Goal: Contribute content: Contribute content

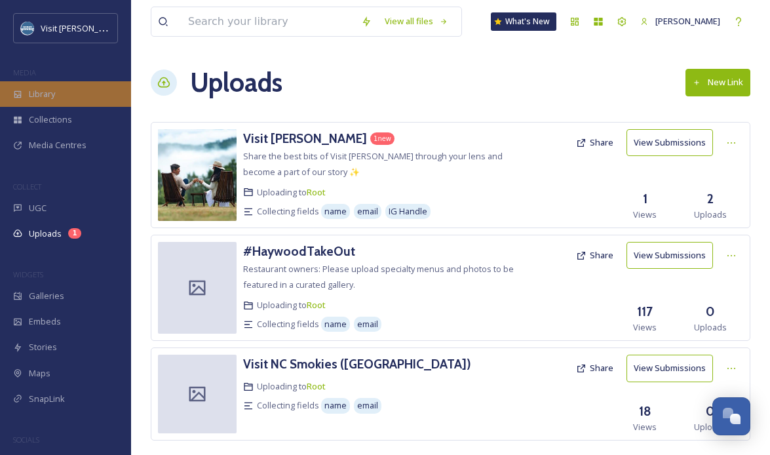
click at [56, 99] on div "Library" at bounding box center [65, 94] width 131 height 26
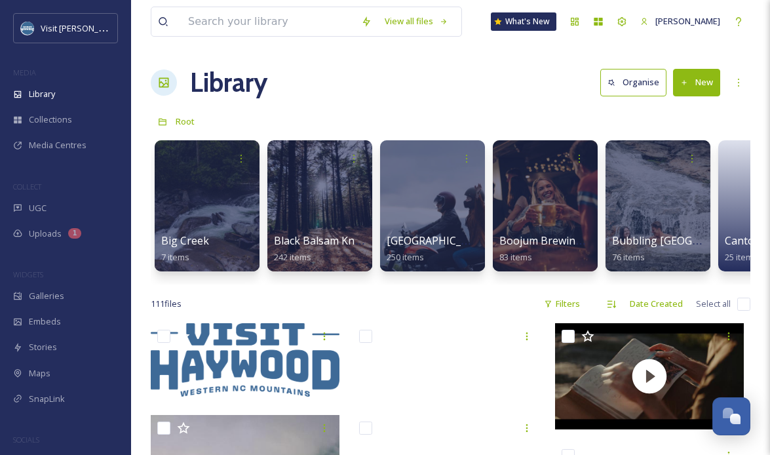
click at [690, 79] on button "New" at bounding box center [696, 82] width 47 height 27
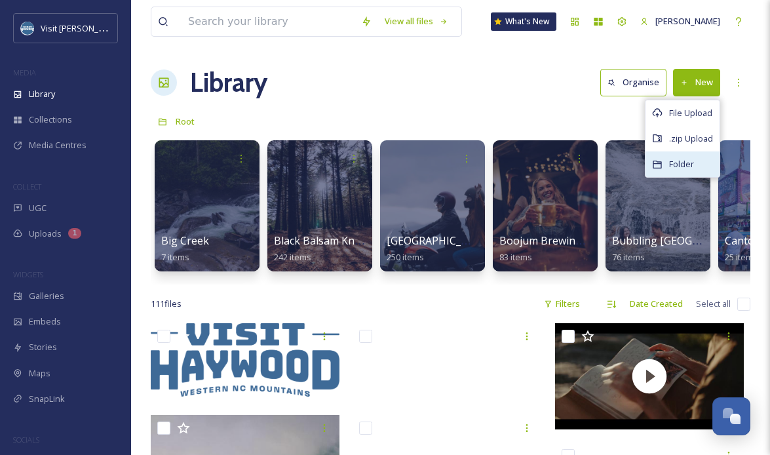
click at [679, 163] on span "Folder" at bounding box center [681, 164] width 25 height 12
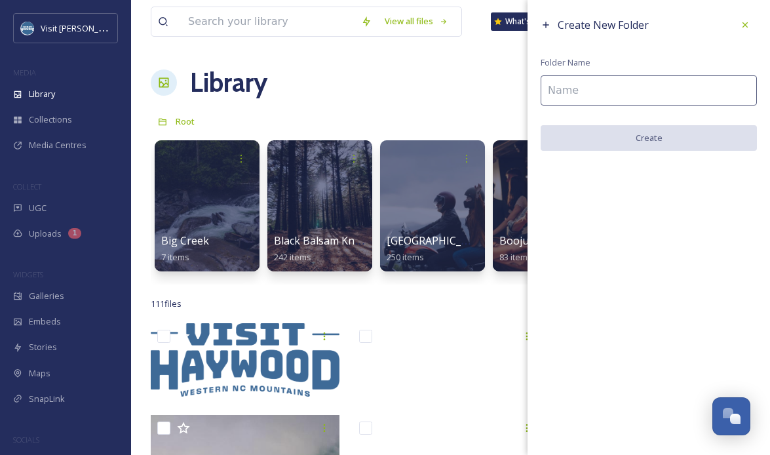
click at [597, 98] on input at bounding box center [648, 90] width 216 height 30
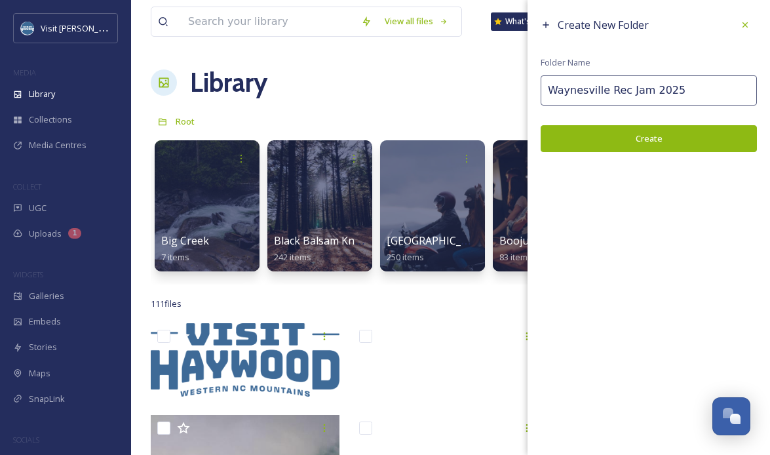
type input "Waynesville Rec Jam 2025"
click at [667, 140] on button "Create" at bounding box center [648, 138] width 216 height 27
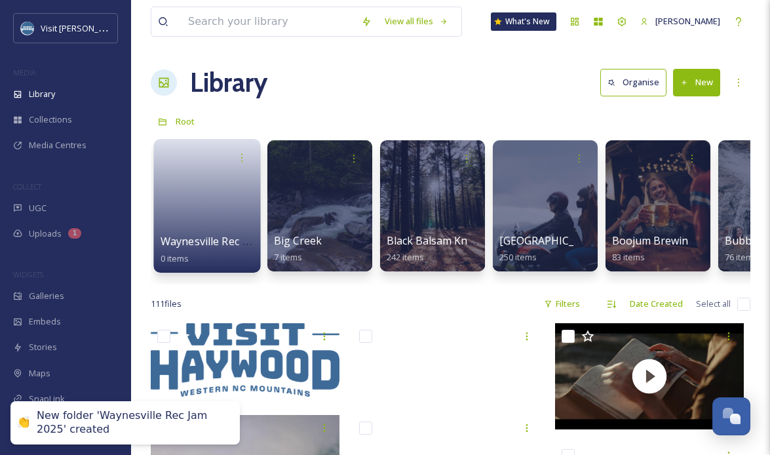
click at [177, 220] on link at bounding box center [207, 202] width 94 height 64
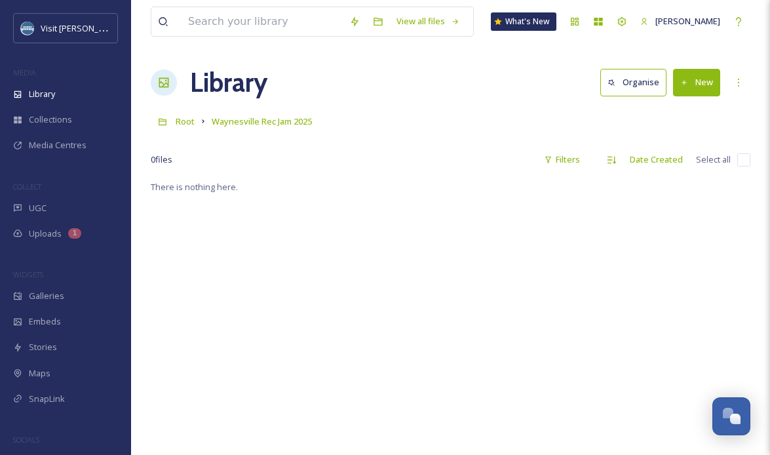
click at [702, 80] on button "New" at bounding box center [696, 82] width 47 height 27
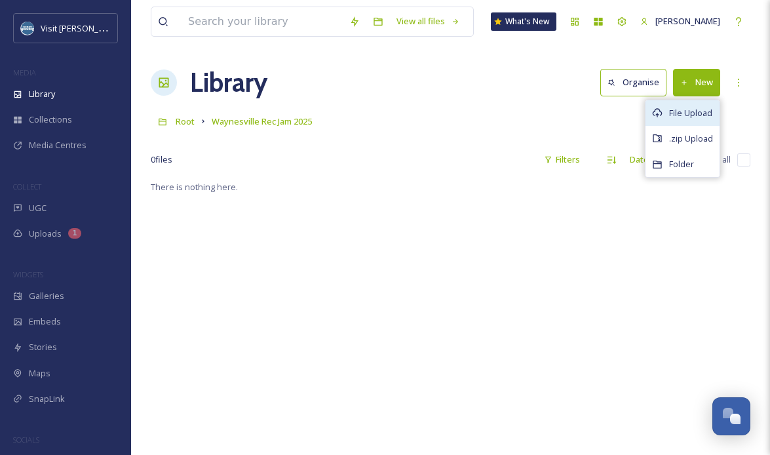
click at [675, 113] on span "File Upload" at bounding box center [690, 113] width 43 height 12
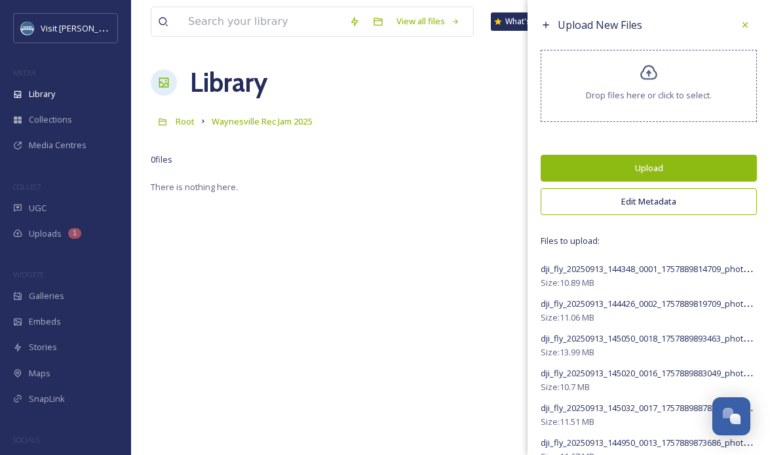
click at [670, 205] on button "Edit Metadata" at bounding box center [648, 201] width 216 height 27
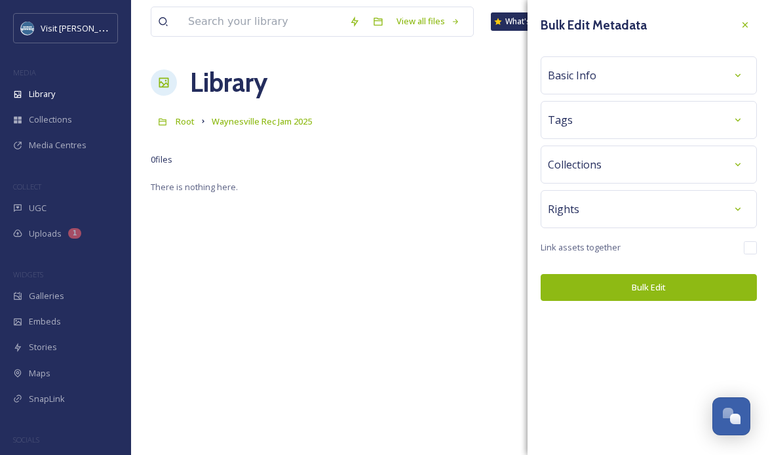
click at [593, 126] on div "Tags" at bounding box center [649, 120] width 202 height 24
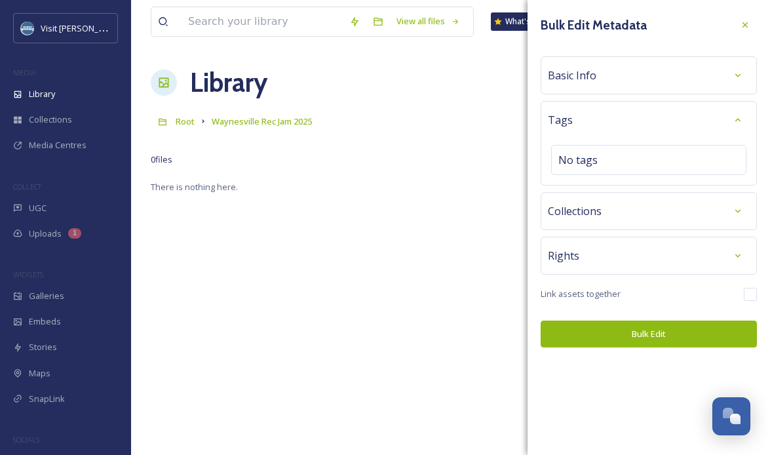
click at [606, 71] on div "Basic Info" at bounding box center [649, 76] width 202 height 24
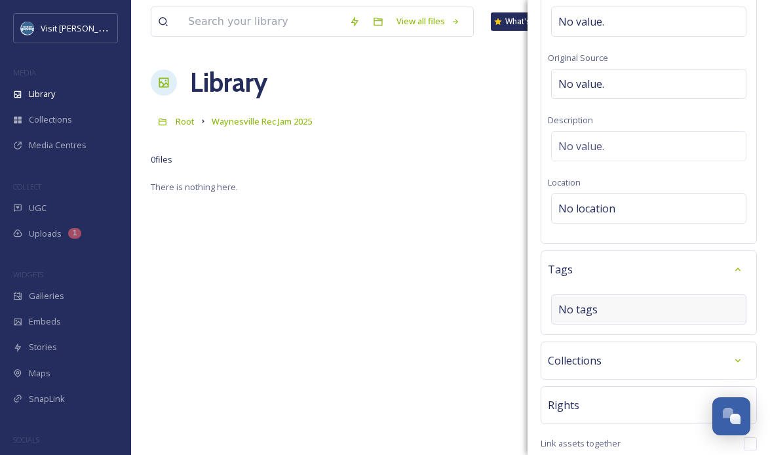
scroll to position [164, 0]
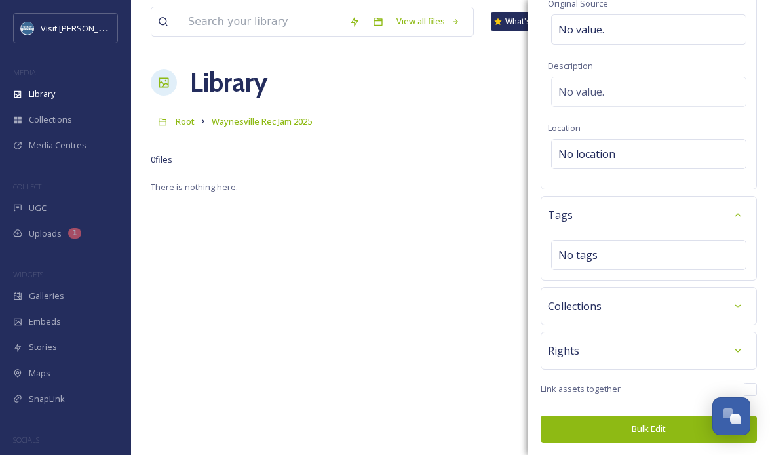
click at [589, 352] on div "Rights" at bounding box center [649, 351] width 202 height 24
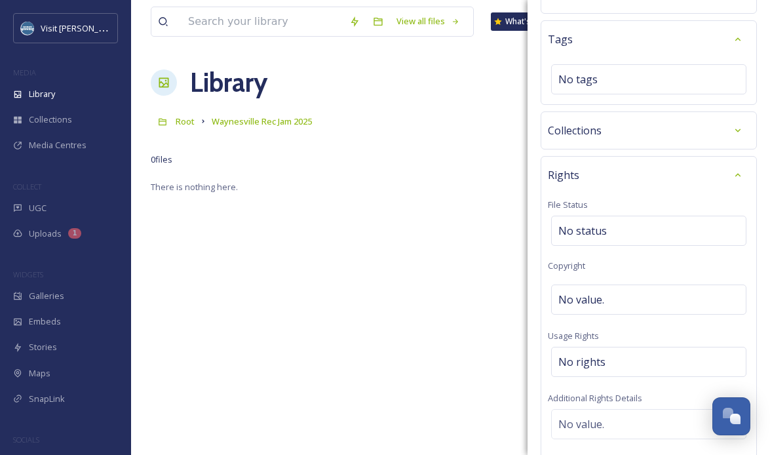
scroll to position [341, 0]
click at [602, 297] on span "No value." at bounding box center [581, 298] width 46 height 16
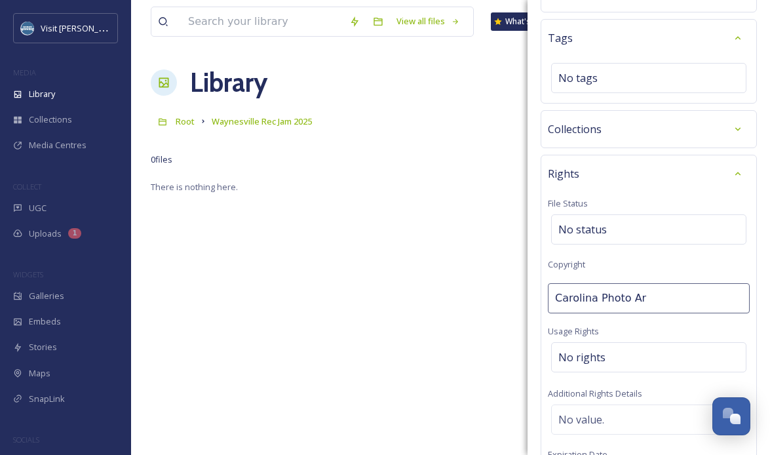
type input "Carolina Photo Art"
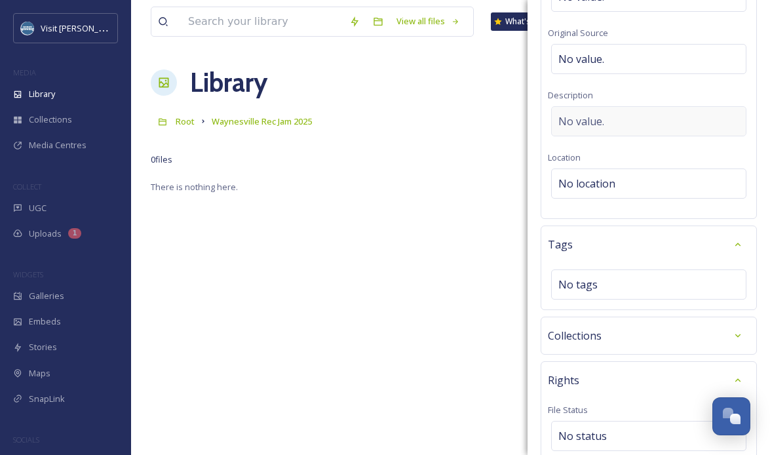
scroll to position [126, 0]
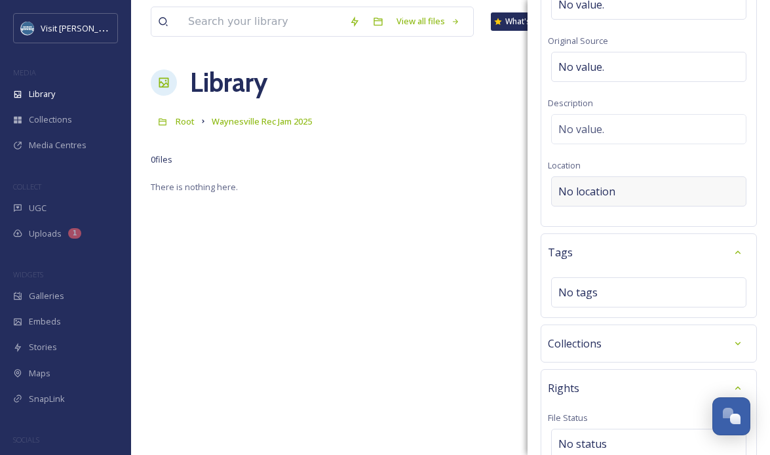
click at [612, 195] on span "No location" at bounding box center [586, 191] width 57 height 16
click at [605, 193] on input at bounding box center [648, 191] width 194 height 29
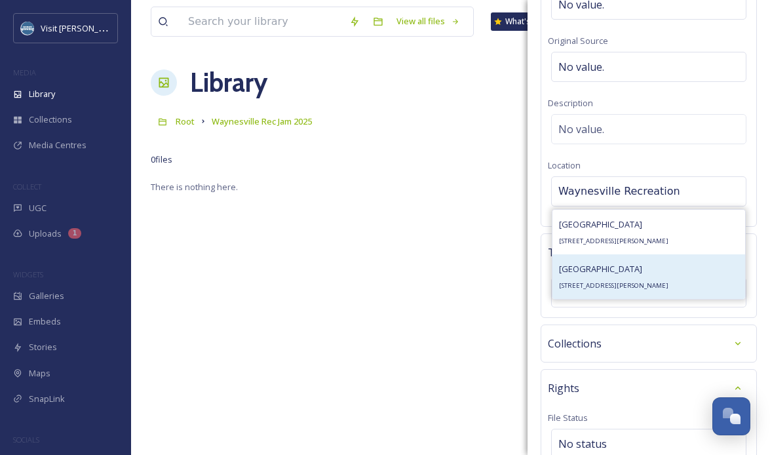
type input "Waynesville Recreation"
click at [668, 278] on div "[GEOGRAPHIC_DATA] [STREET_ADDRESS][PERSON_NAME]" at bounding box center [613, 276] width 109 height 31
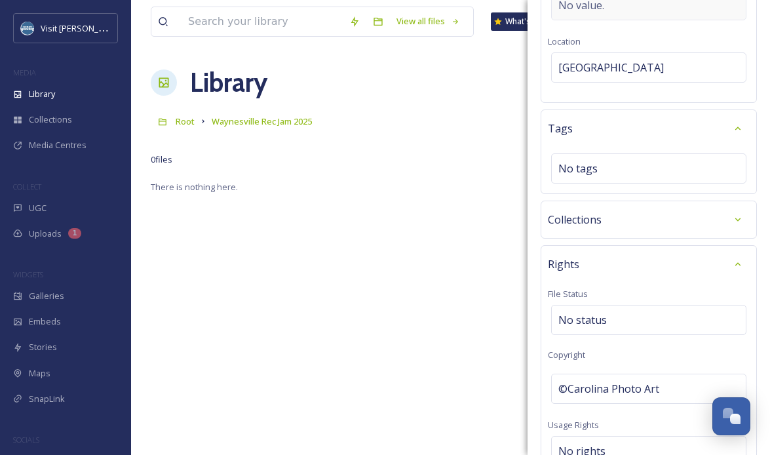
scroll to position [251, 0]
click at [616, 175] on div "No tags" at bounding box center [648, 168] width 195 height 30
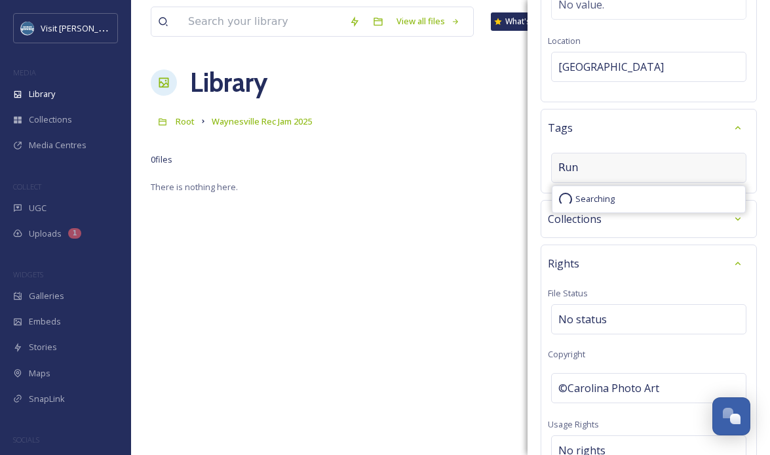
type input "Run"
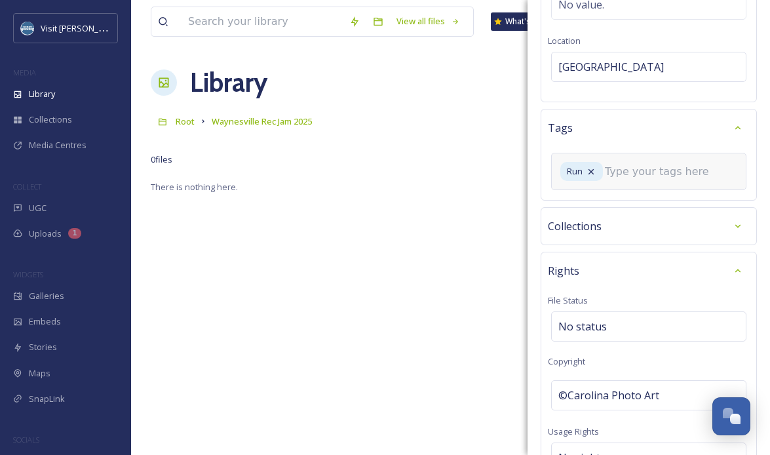
scroll to position [254, 0]
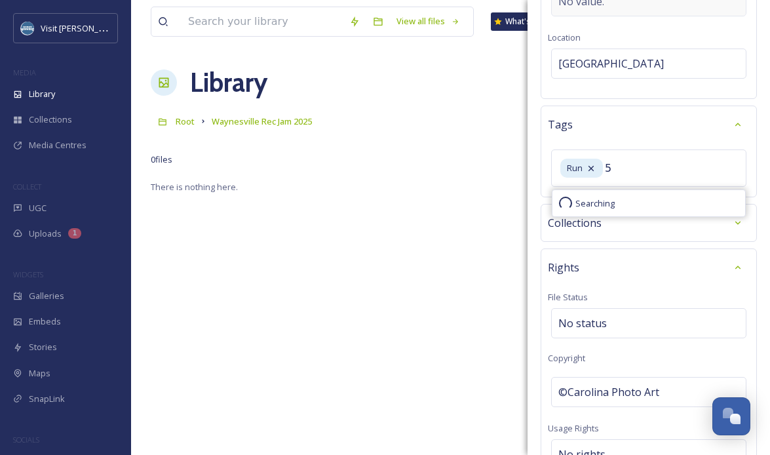
type input "5K"
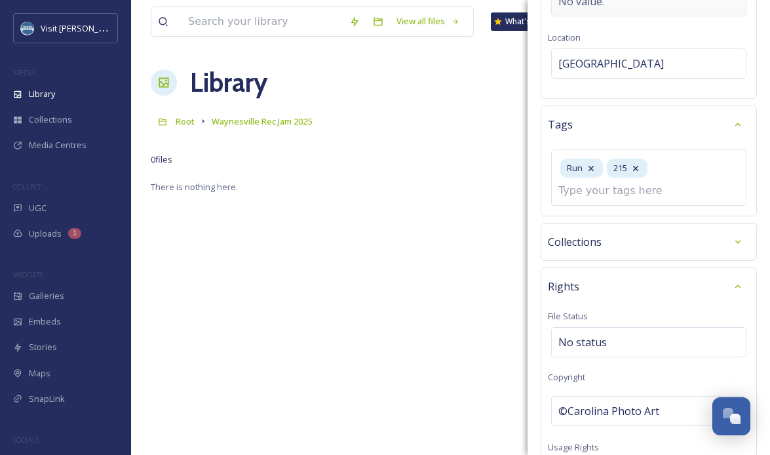
scroll to position [277, 0]
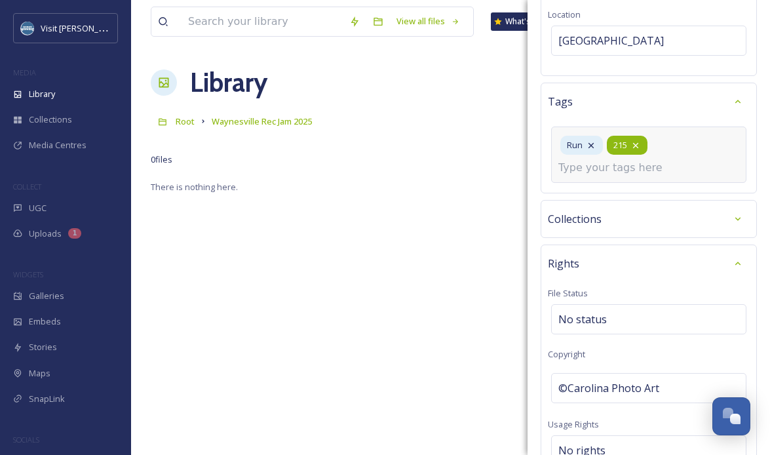
click at [637, 142] on icon at bounding box center [635, 145] width 10 height 10
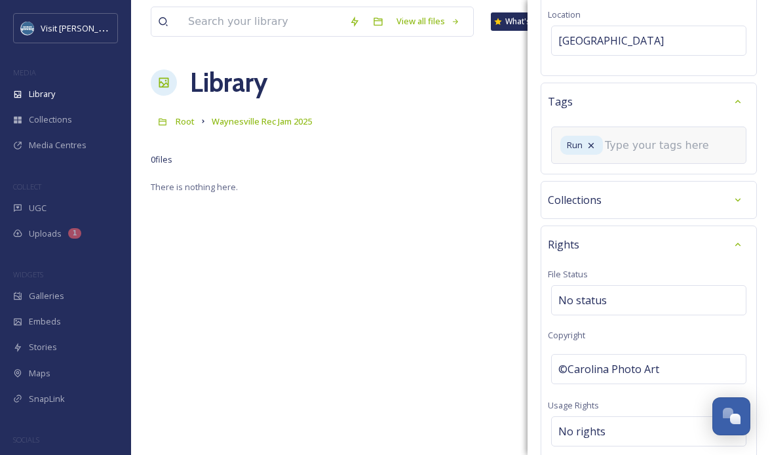
click at [635, 151] on input at bounding box center [670, 146] width 131 height 16
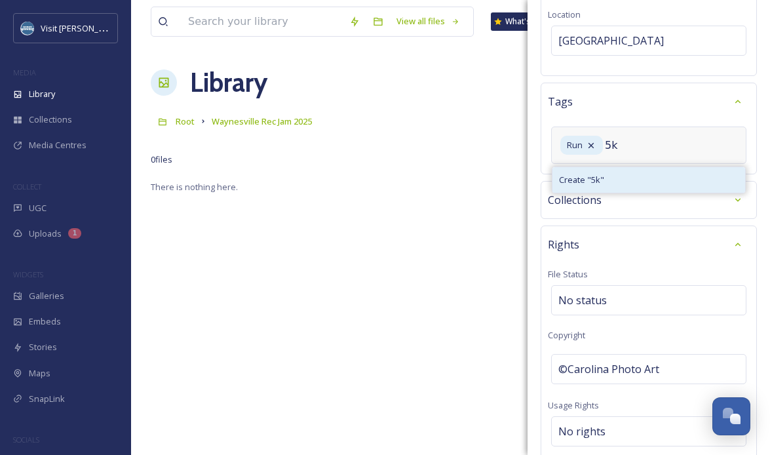
type input "5k"
click at [632, 173] on div "Create " 5k "" at bounding box center [648, 180] width 193 height 26
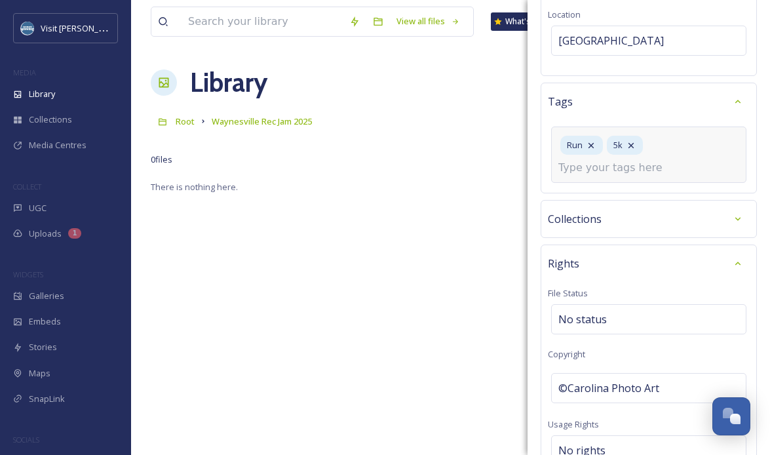
click at [624, 170] on input at bounding box center [623, 168] width 131 height 16
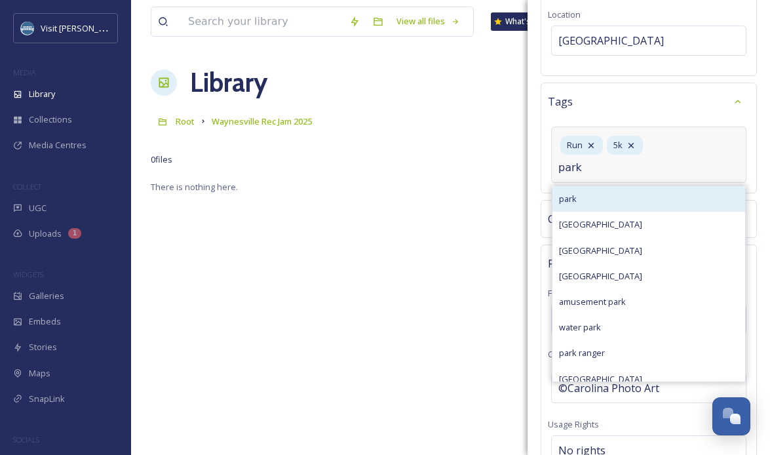
type input "park"
click at [612, 192] on div "park" at bounding box center [648, 199] width 193 height 26
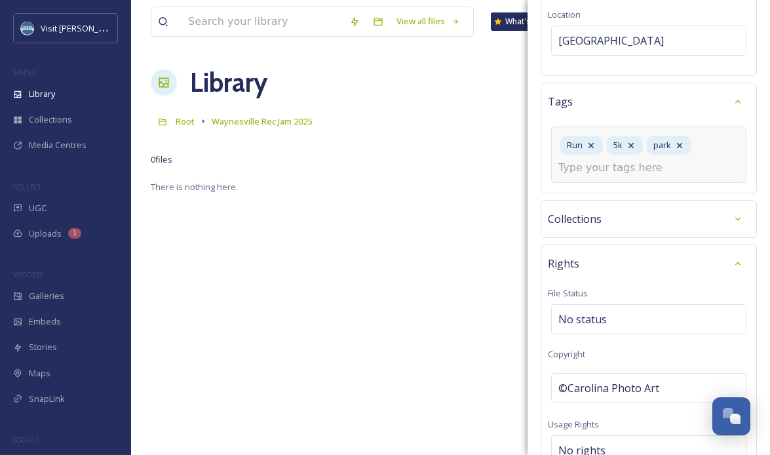
click at [618, 164] on input at bounding box center [623, 168] width 131 height 16
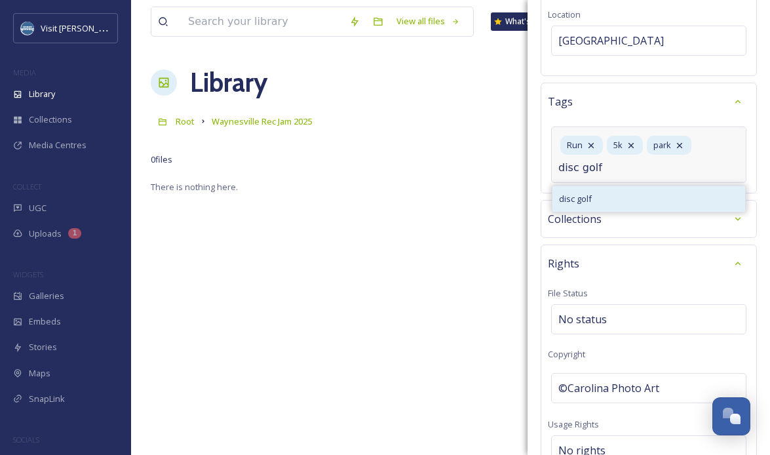
type input "disc golf"
click at [606, 198] on div "disc golf" at bounding box center [648, 199] width 193 height 26
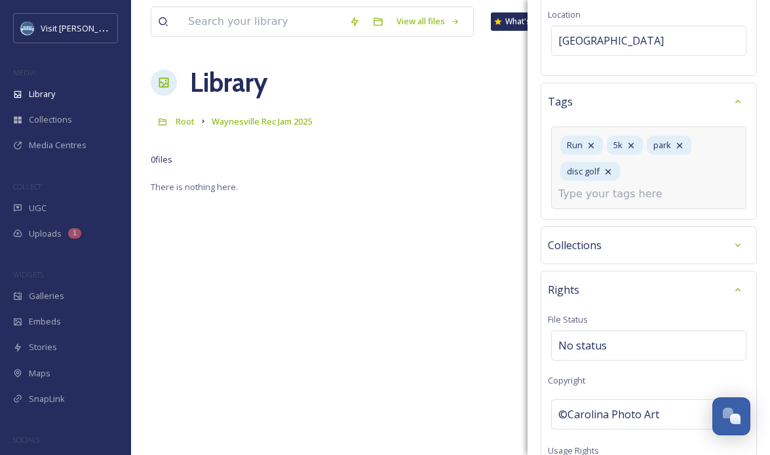
click at [657, 186] on input at bounding box center [623, 194] width 131 height 16
click at [650, 181] on div "Run 5k park disc golf" at bounding box center [648, 167] width 195 height 83
click at [650, 186] on input at bounding box center [623, 194] width 131 height 16
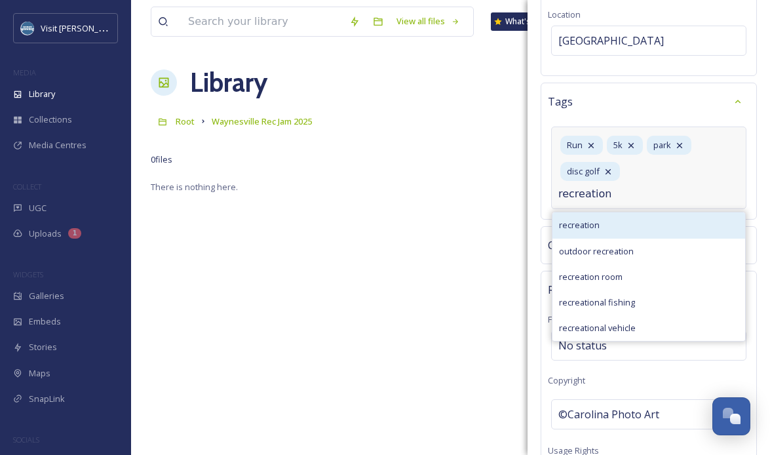
type input "recreation"
click at [620, 212] on div "recreation" at bounding box center [648, 225] width 193 height 26
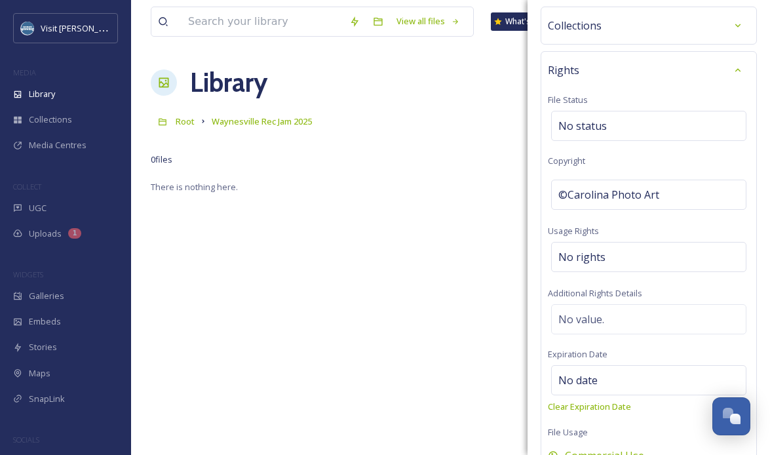
scroll to position [496, 0]
click at [659, 27] on div "Bulk Edit Metadata Basic Info File Name No value. Original Source No value. Des…" at bounding box center [648, 30] width 242 height 1053
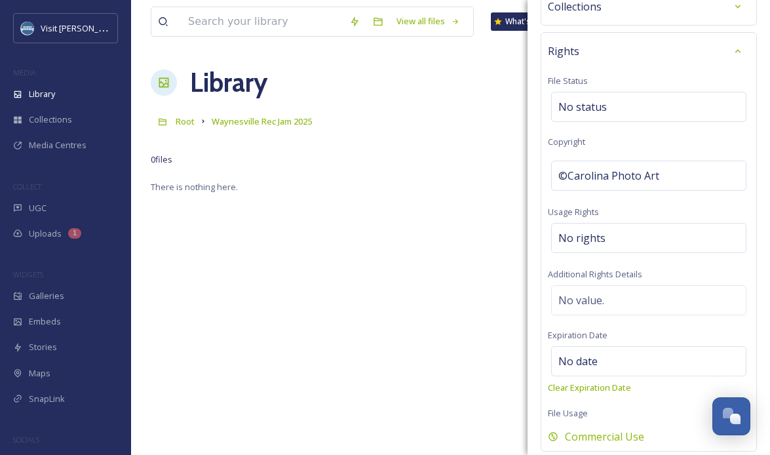
scroll to position [578, 0]
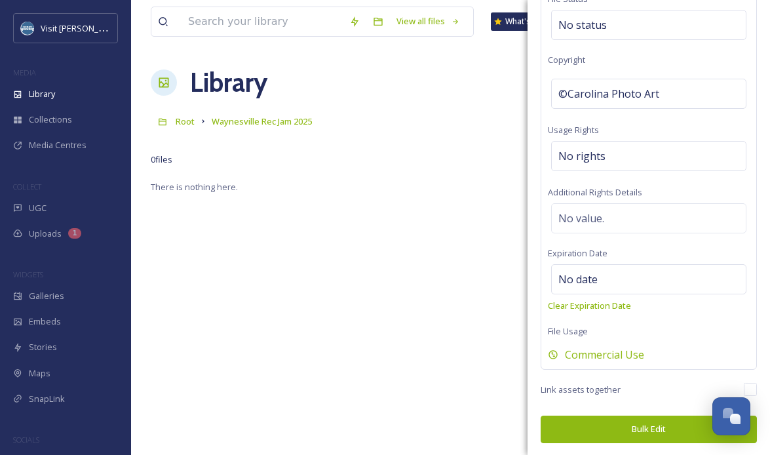
click at [677, 433] on button "Bulk Edit" at bounding box center [648, 428] width 216 height 27
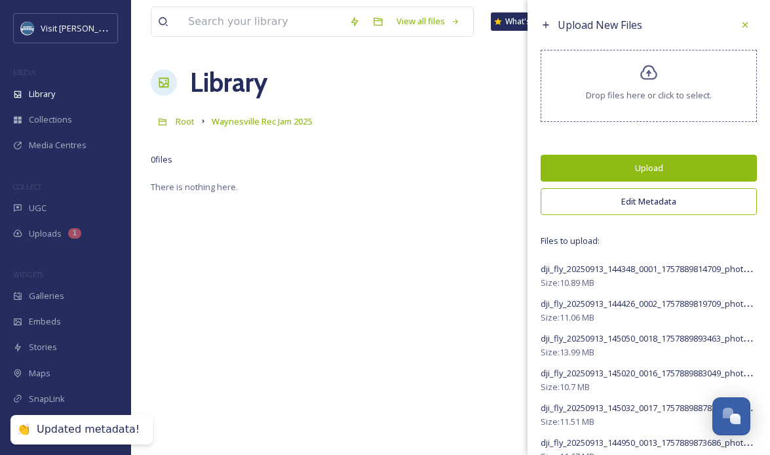
click at [593, 166] on button "Upload" at bounding box center [648, 168] width 216 height 27
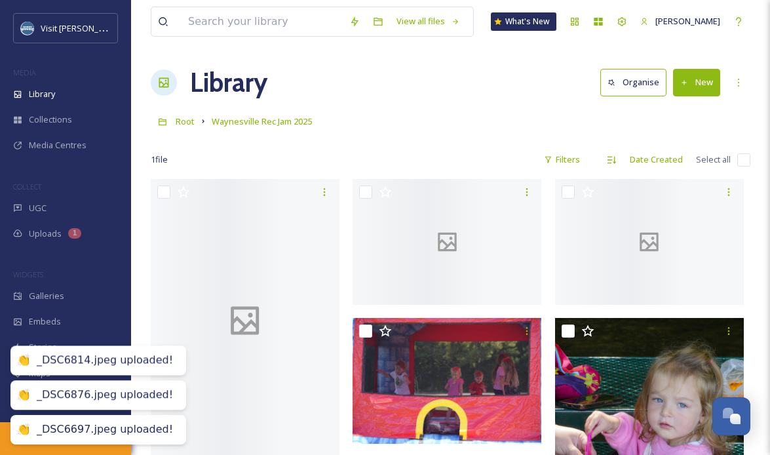
click at [468, 171] on div "1 file Filters Date Created Select all" at bounding box center [450, 160] width 599 height 26
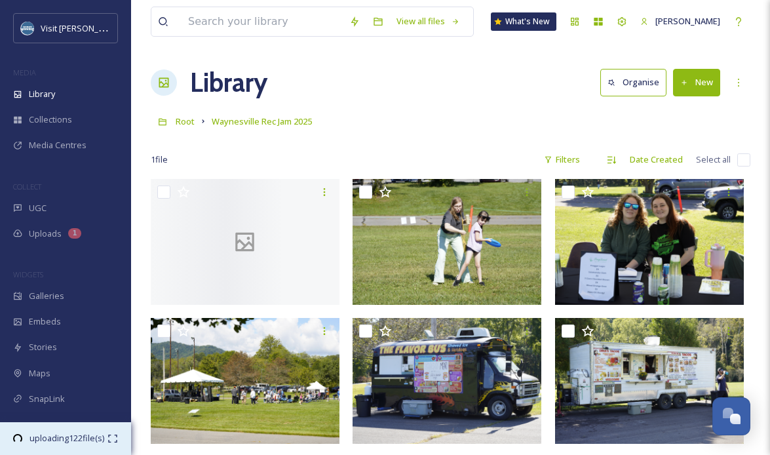
click at [112, 439] on icon at bounding box center [112, 438] width 10 height 10
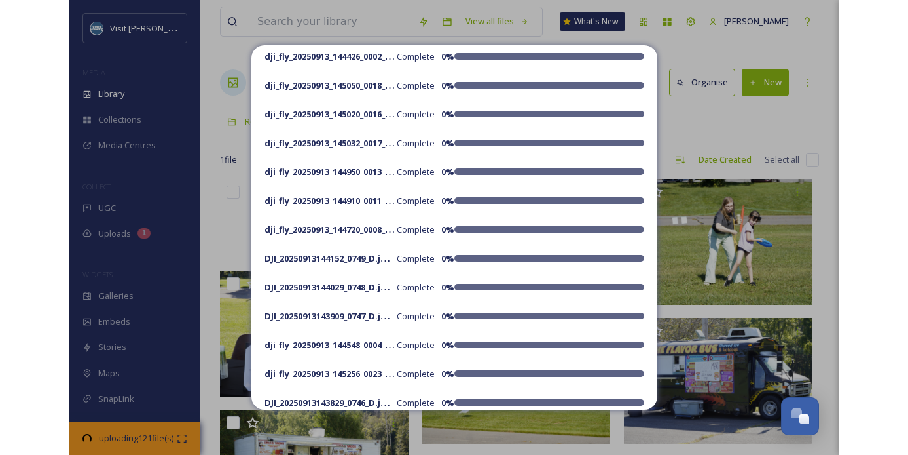
scroll to position [0, 0]
